Goal: Task Accomplishment & Management: Complete application form

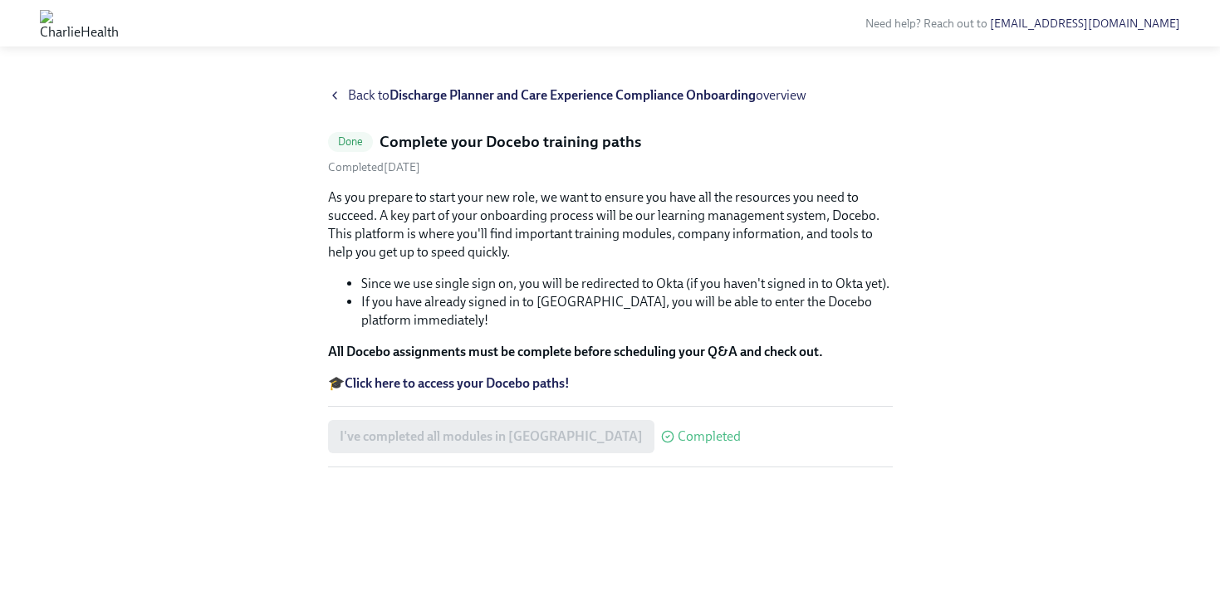
click at [453, 93] on strong "Discharge Planner and Care Experience Compliance Onboarding" at bounding box center [572, 95] width 366 height 16
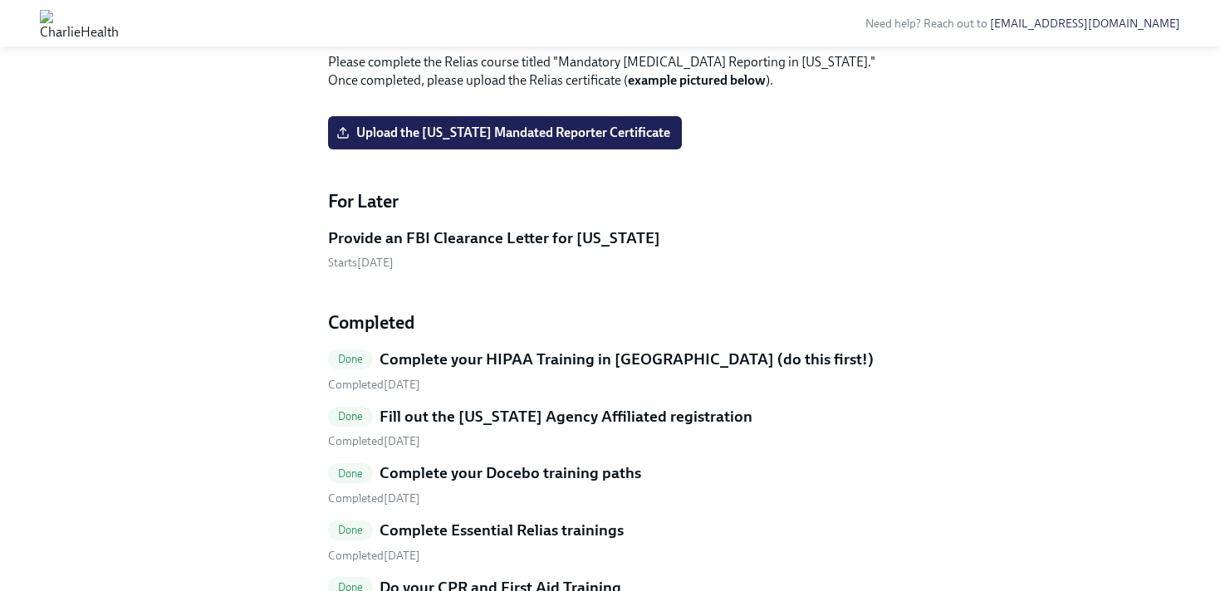
scroll to position [585, 0]
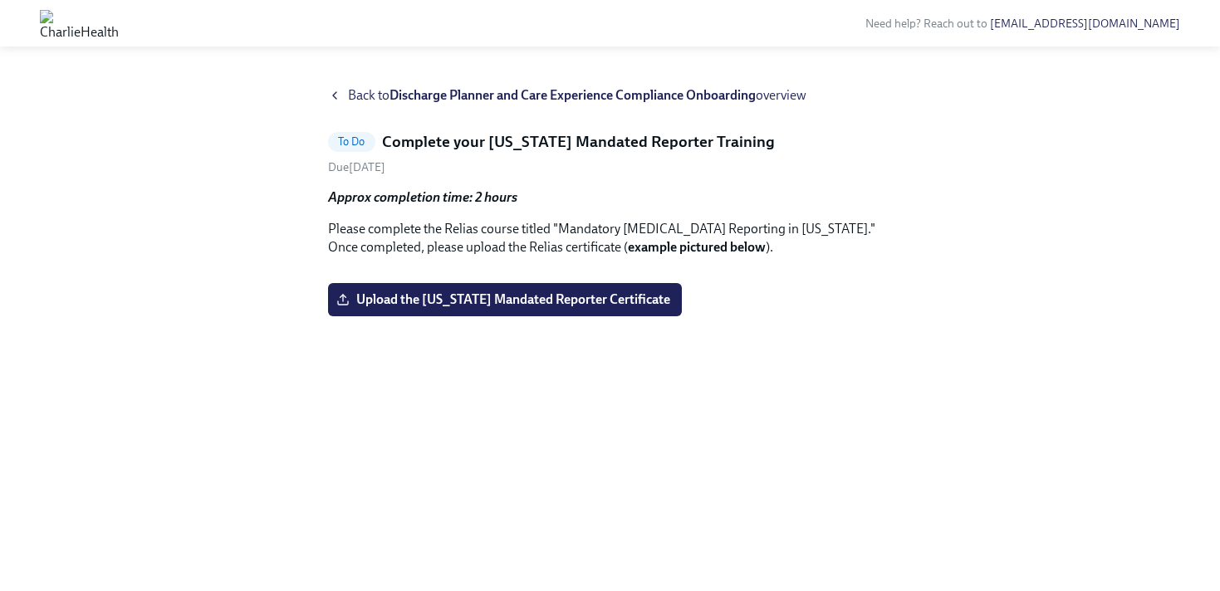
scroll to position [115, 0]
click at [524, 308] on span "Upload the [US_STATE] Mandated Reporter Certificate" at bounding box center [505, 299] width 330 height 17
click at [0, 0] on input "Upload the [US_STATE] Mandated Reporter Certificate" at bounding box center [0, 0] width 0 height 0
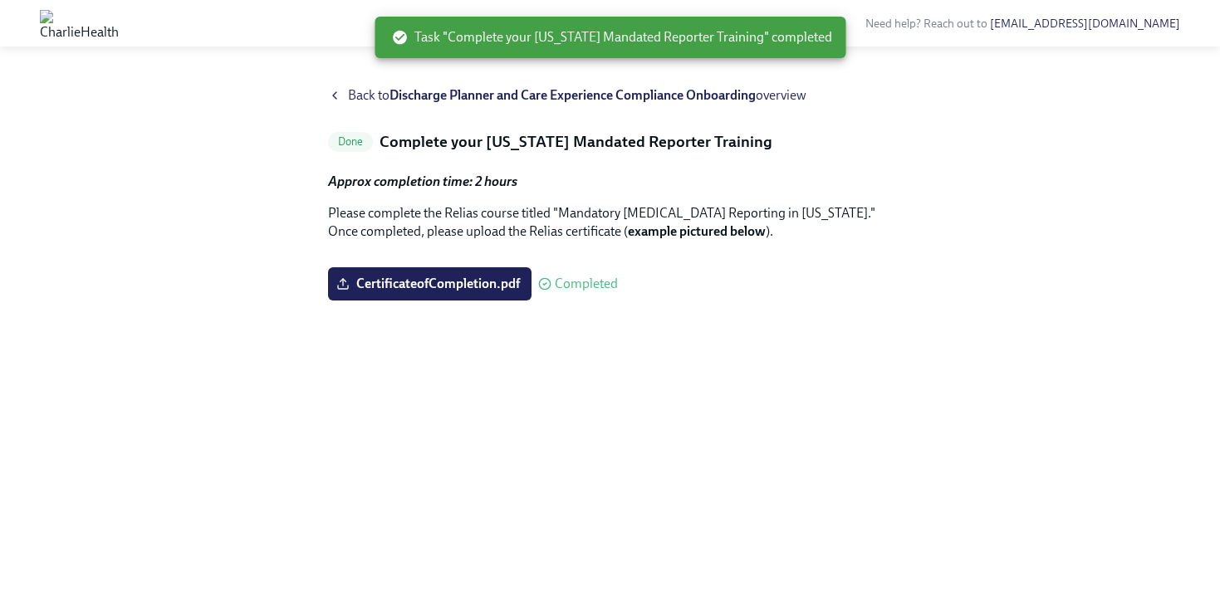
scroll to position [0, 0]
click at [459, 92] on strong "Discharge Planner and Care Experience Compliance Onboarding" at bounding box center [572, 95] width 366 height 16
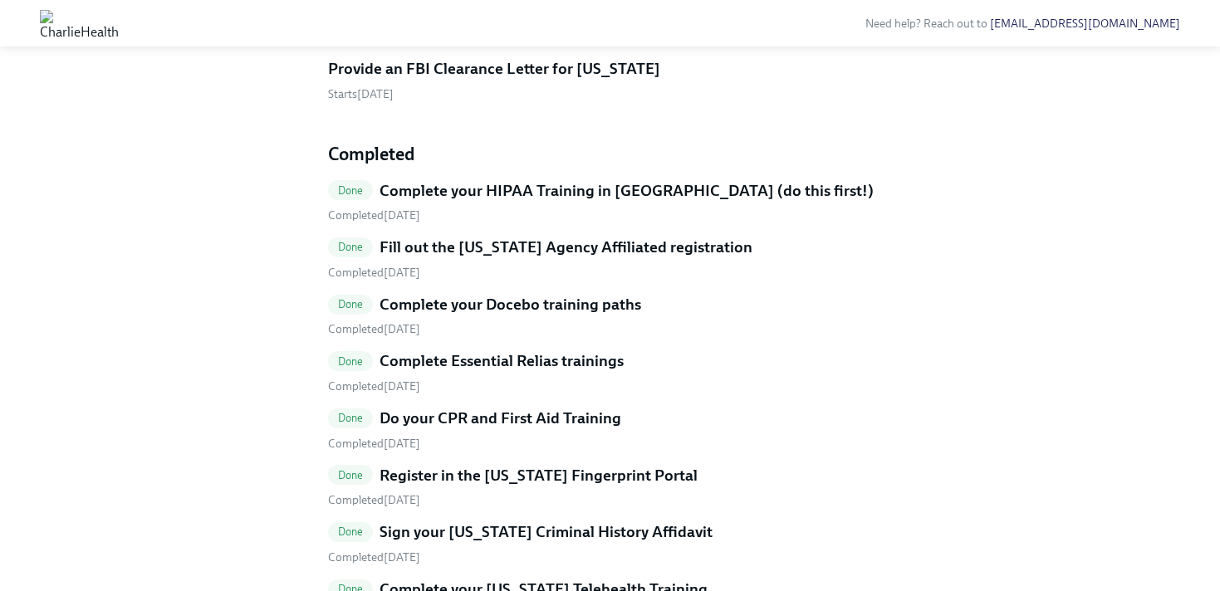
scroll to position [544, 0]
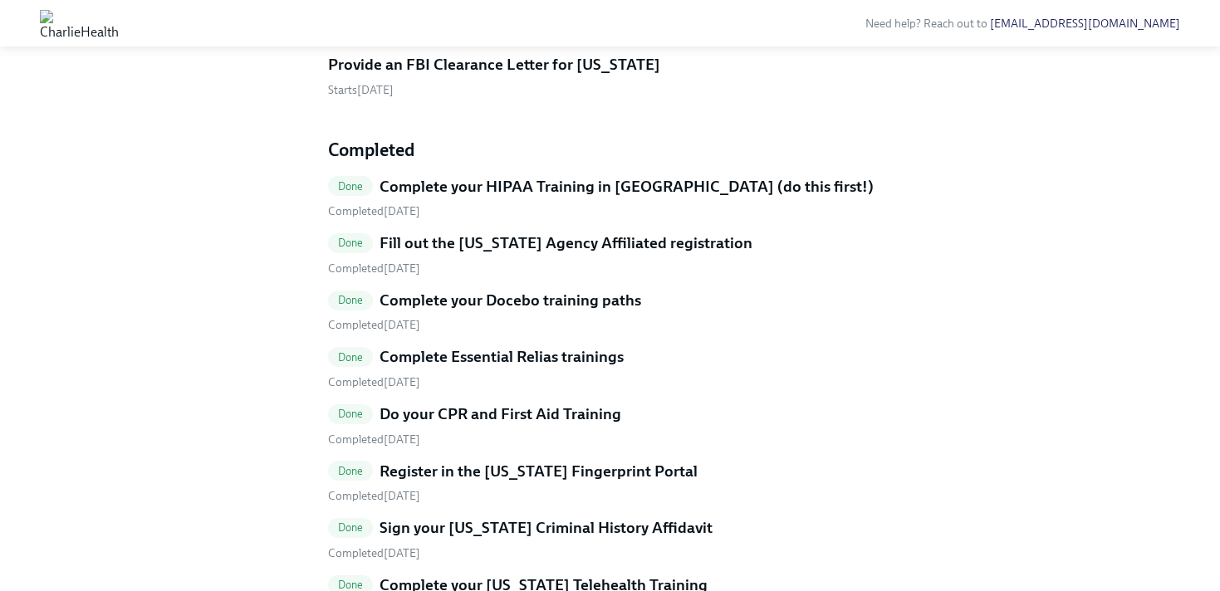
click at [454, 76] on h5 "Provide an FBI Clearance Letter for [US_STATE]" at bounding box center [494, 65] width 332 height 22
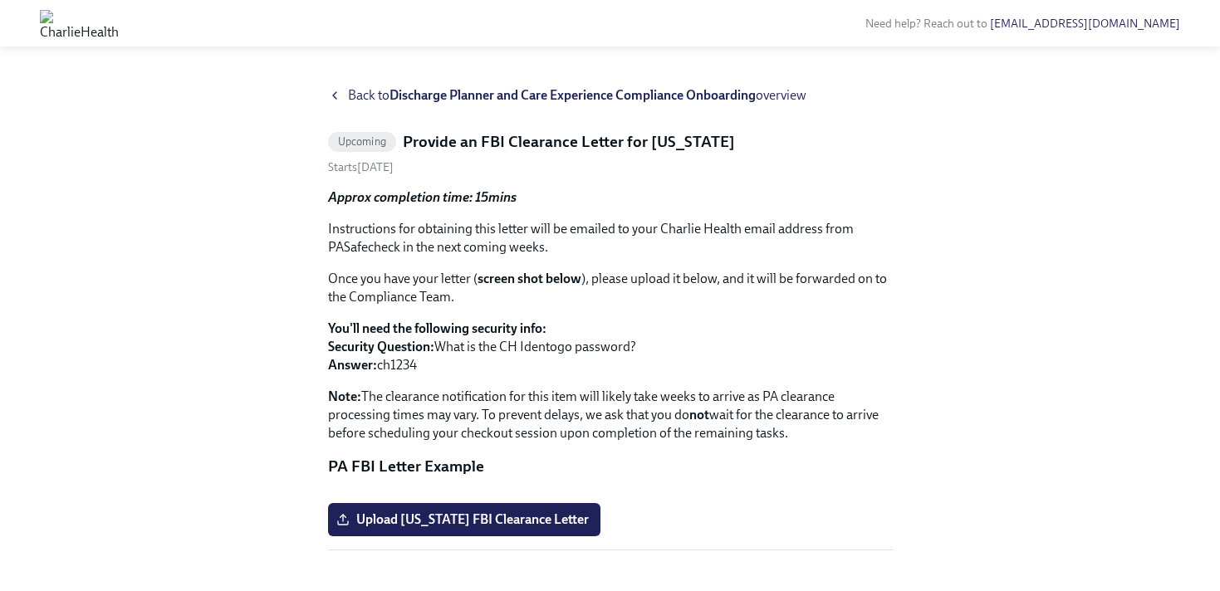
click at [418, 93] on strong "Discharge Planner and Care Experience Compliance Onboarding" at bounding box center [572, 95] width 366 height 16
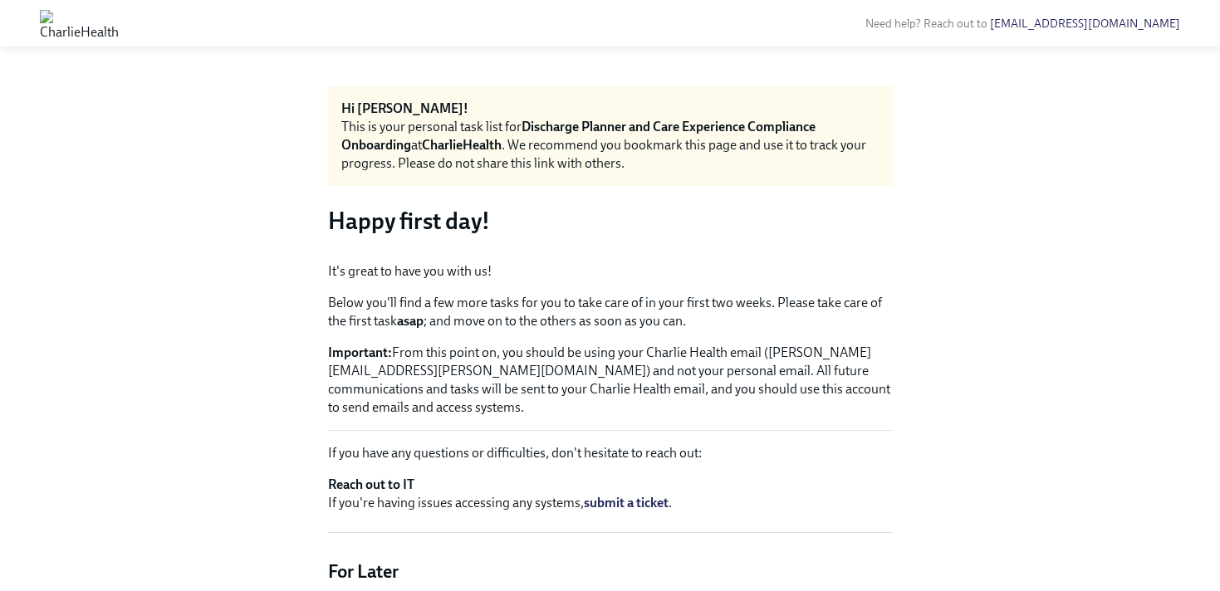
click at [639, 125] on strong "Discharge Planner and Care Experience Compliance Onboarding" at bounding box center [578, 136] width 474 height 34
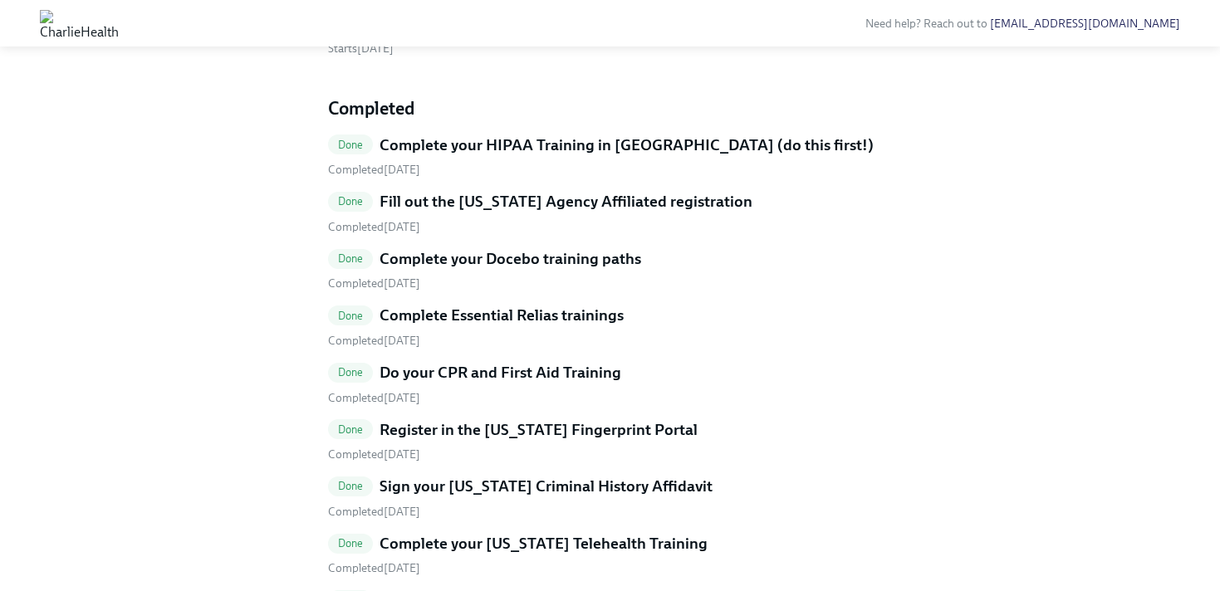
scroll to position [558, 0]
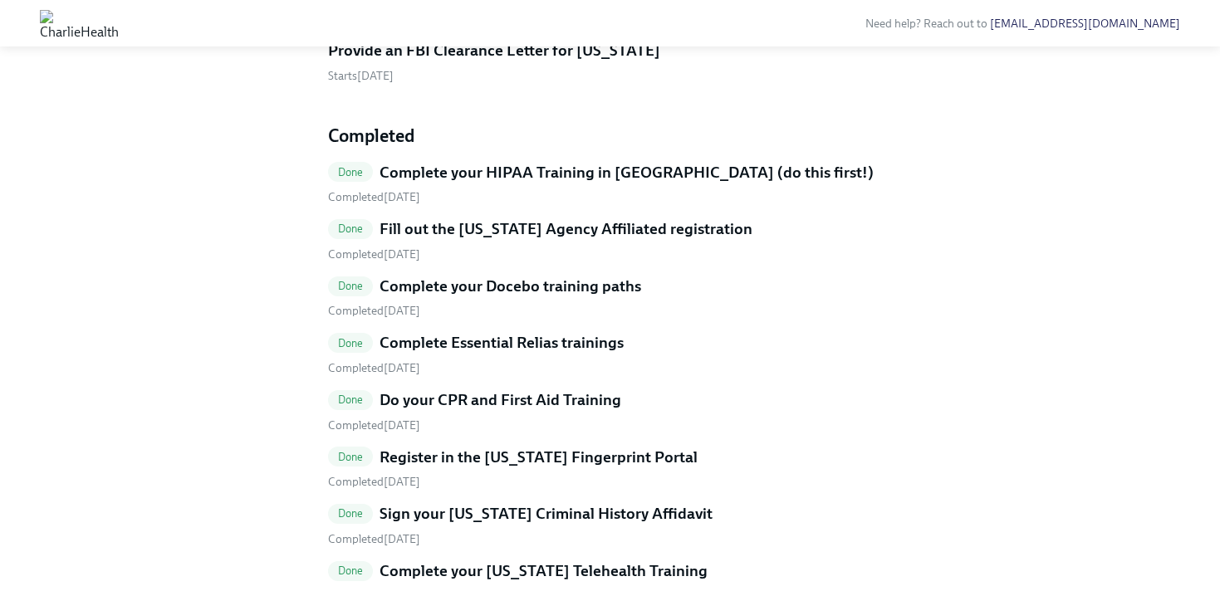
click at [540, 84] on link "Provide an FBI Clearance Letter for [US_STATE] Starts [DATE]" at bounding box center [610, 62] width 565 height 44
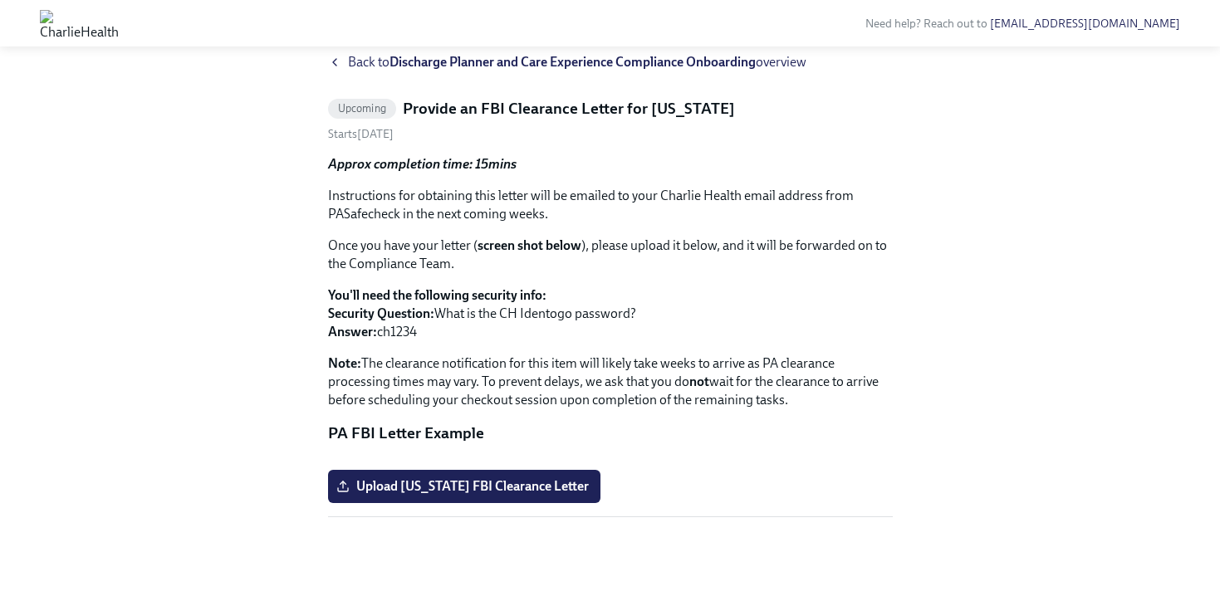
scroll to position [32, 0]
